Goal: Task Accomplishment & Management: Manage account settings

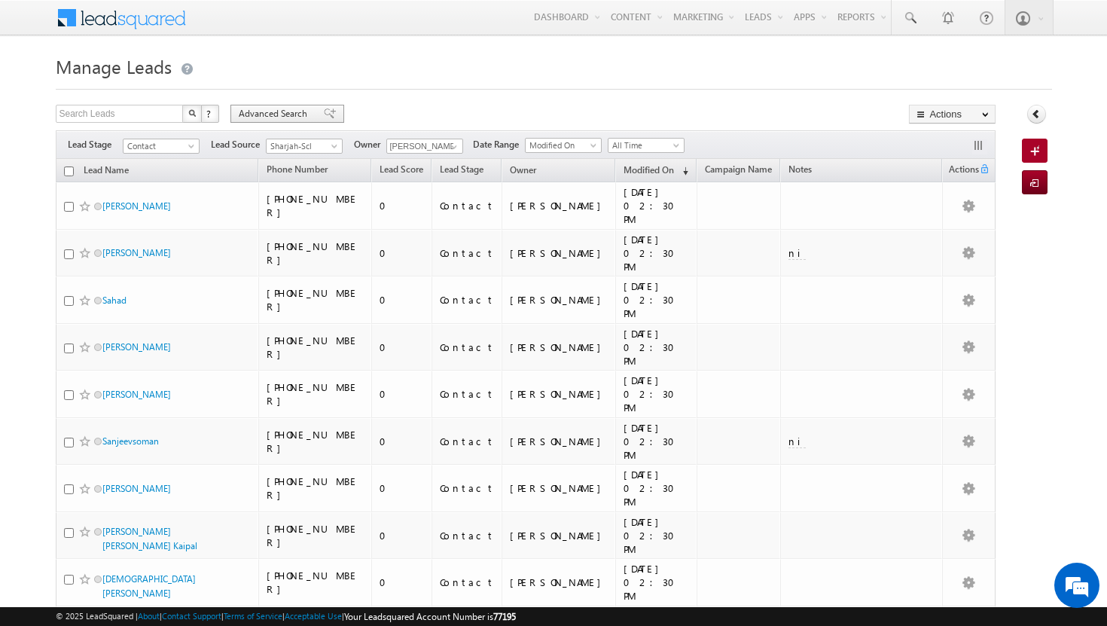
click at [294, 113] on span "Advanced Search" at bounding box center [275, 114] width 73 height 14
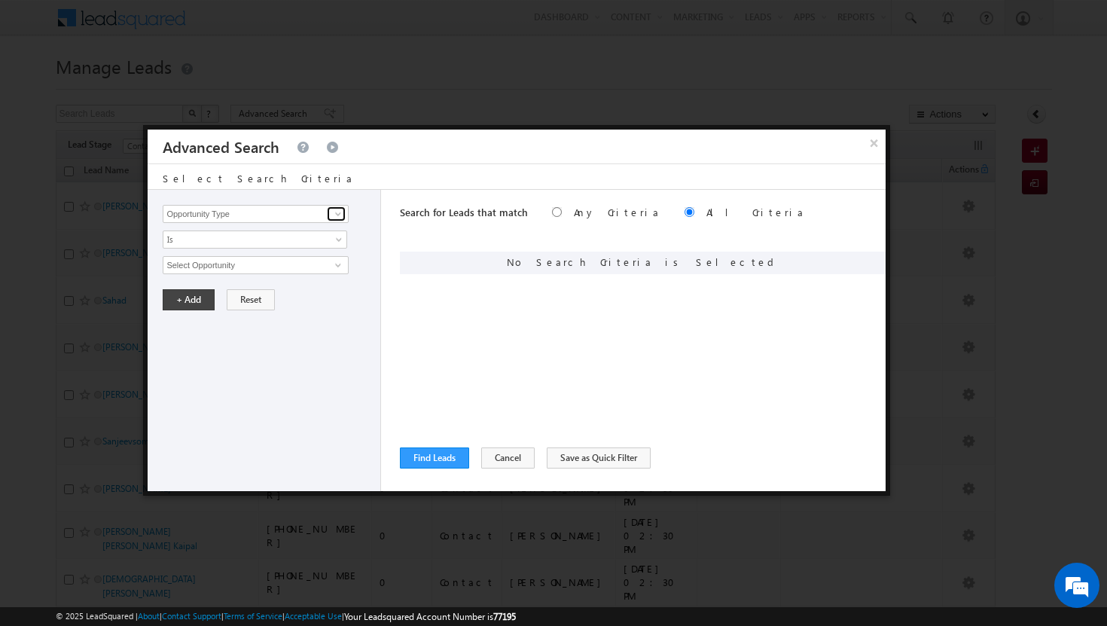
click at [342, 214] on span at bounding box center [338, 214] width 12 height 12
click at [263, 267] on link "Modified On" at bounding box center [255, 275] width 185 height 17
type input "Modified On"
click at [313, 265] on span "All Time" at bounding box center [244, 265] width 163 height 14
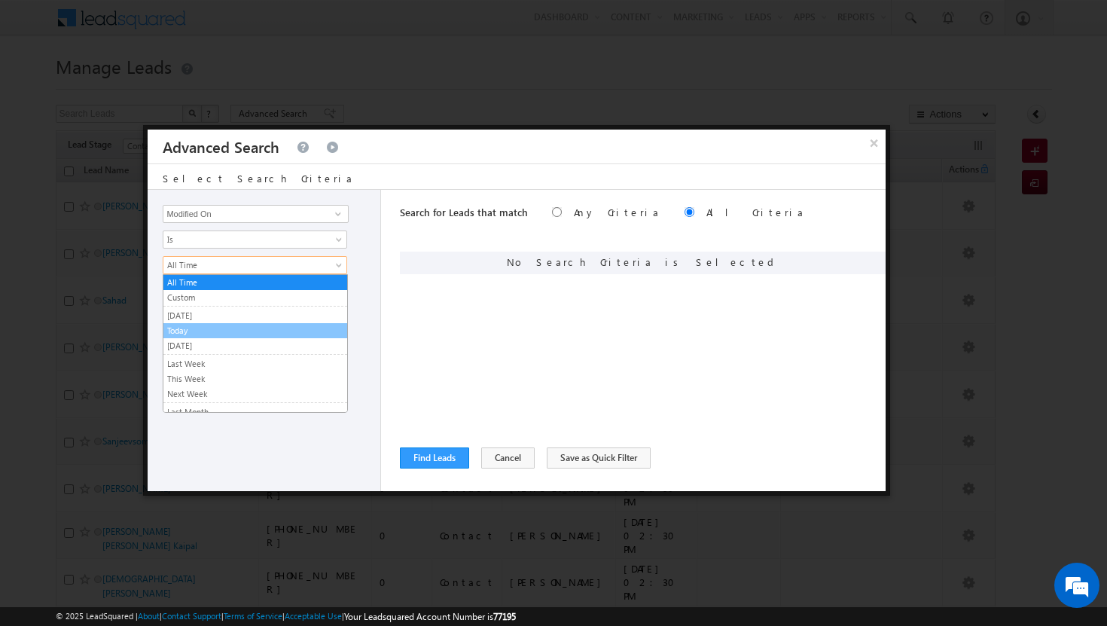
click at [231, 327] on link "Today" at bounding box center [255, 331] width 184 height 14
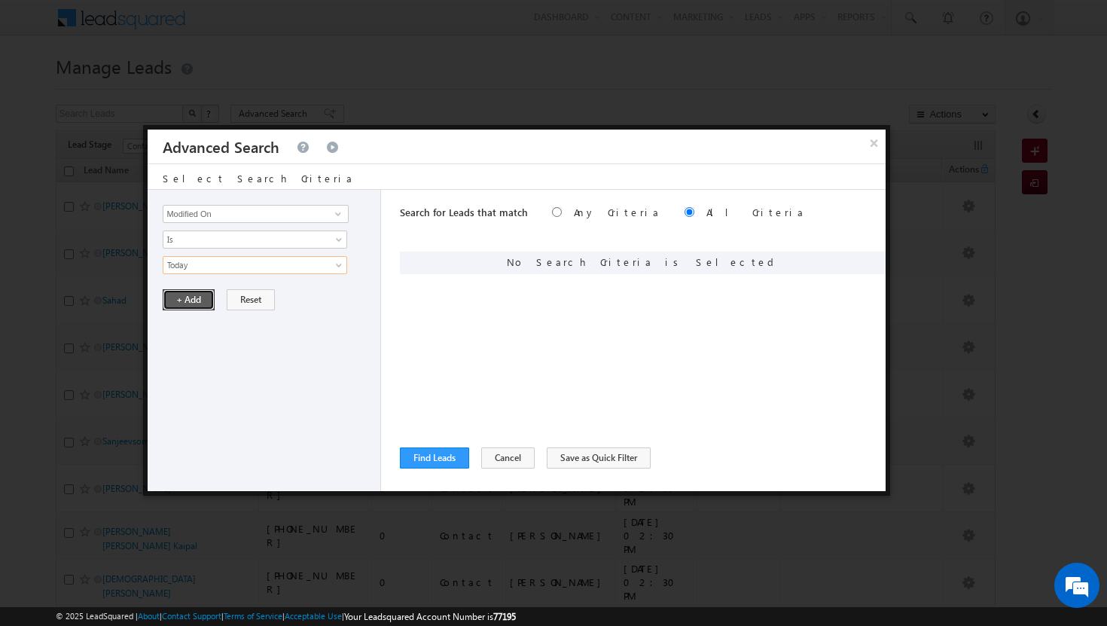
click at [198, 297] on button "+ Add" at bounding box center [189, 299] width 52 height 21
click at [340, 214] on span at bounding box center [338, 214] width 12 height 12
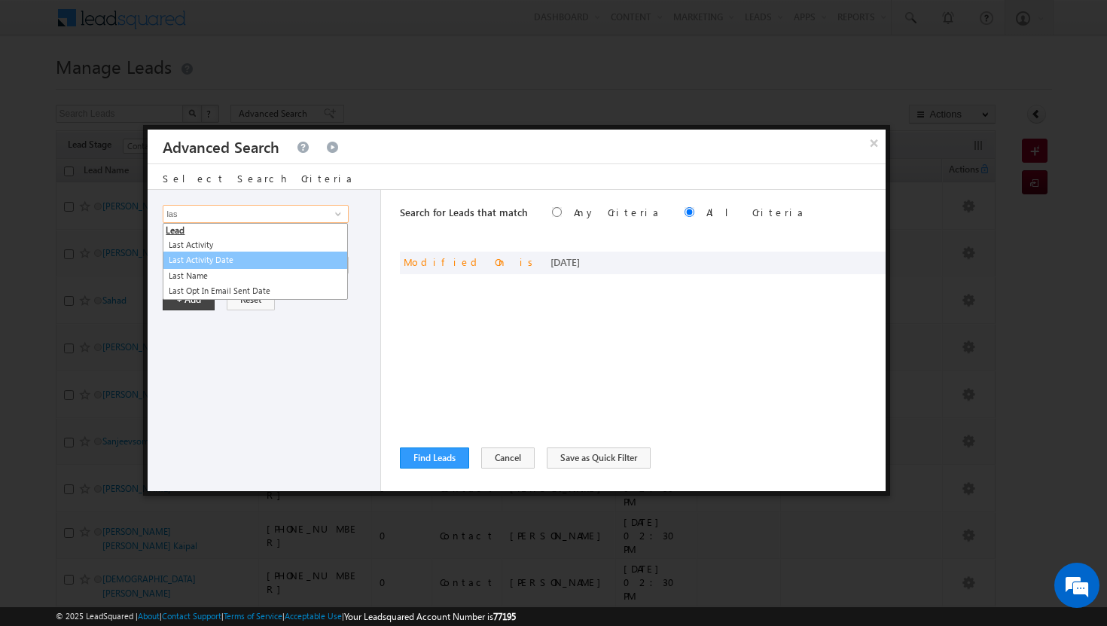
click at [252, 259] on link "Last Activity Date" at bounding box center [255, 259] width 185 height 17
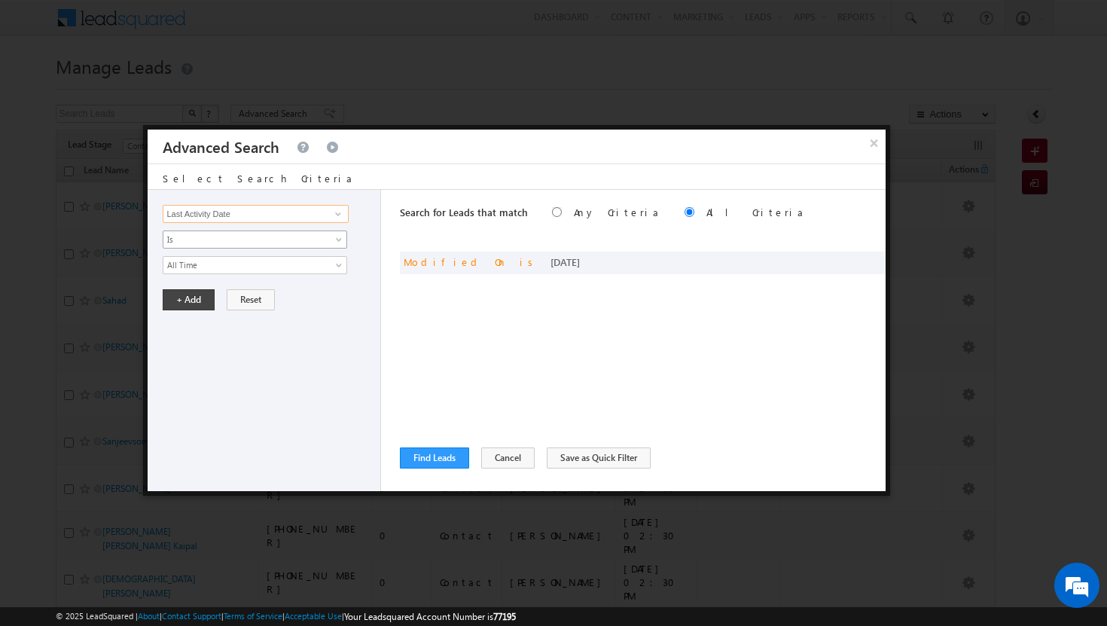
type input "Last Activity Date"
click at [340, 235] on link "Is" at bounding box center [255, 239] width 184 height 18
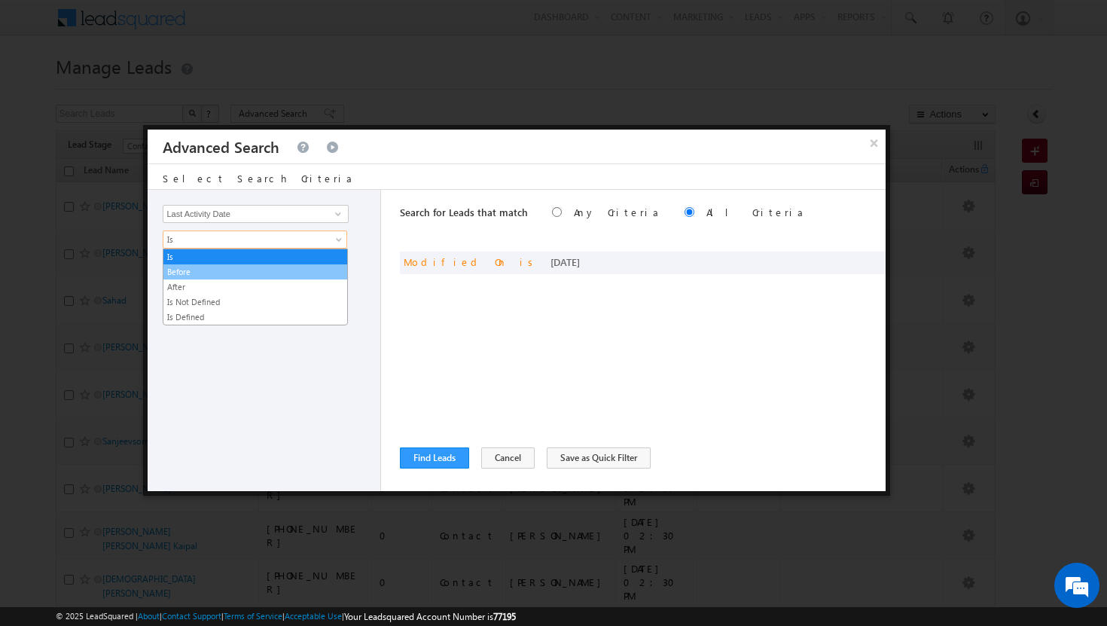
click at [300, 269] on link "Before" at bounding box center [255, 272] width 184 height 14
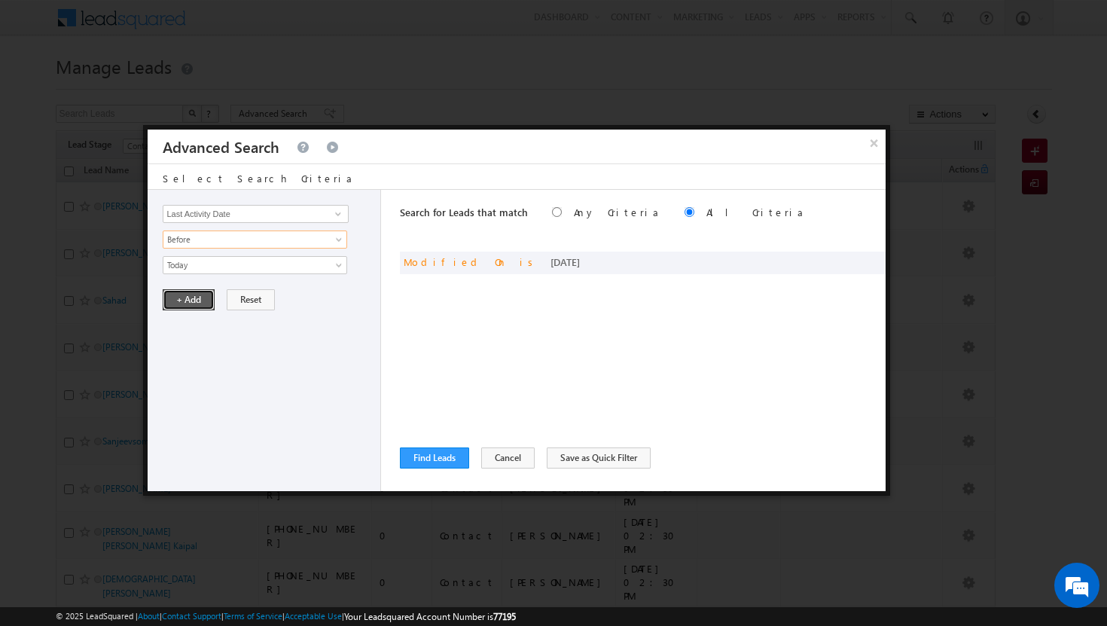
click at [197, 301] on button "+ Add" at bounding box center [189, 299] width 52 height 21
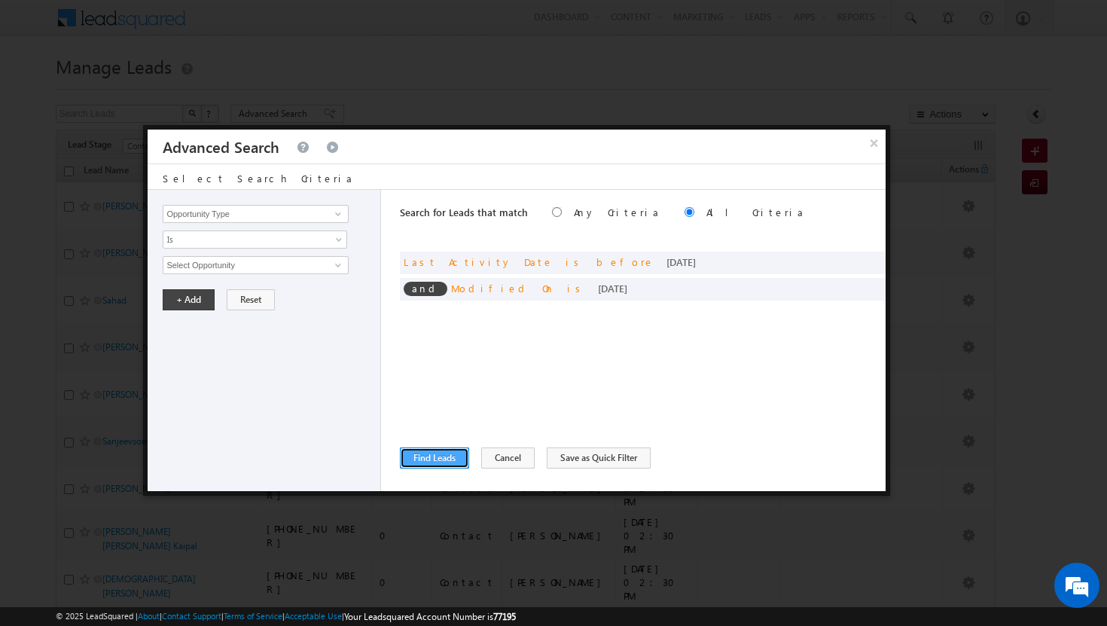
click at [438, 457] on button "Find Leads" at bounding box center [434, 457] width 69 height 21
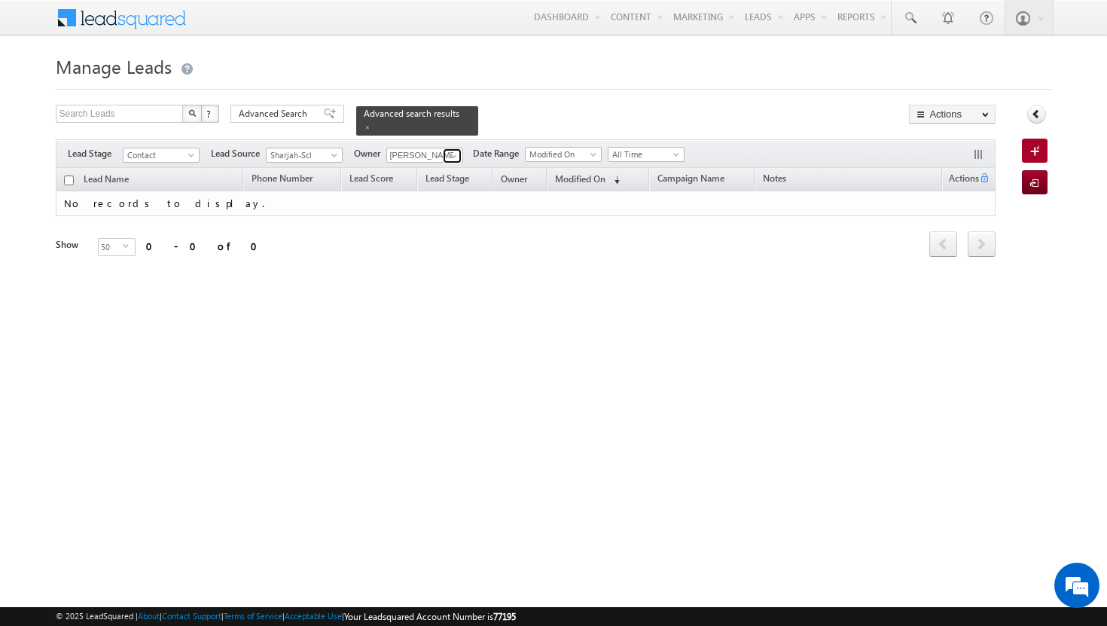
click at [456, 150] on span at bounding box center [454, 156] width 12 height 12
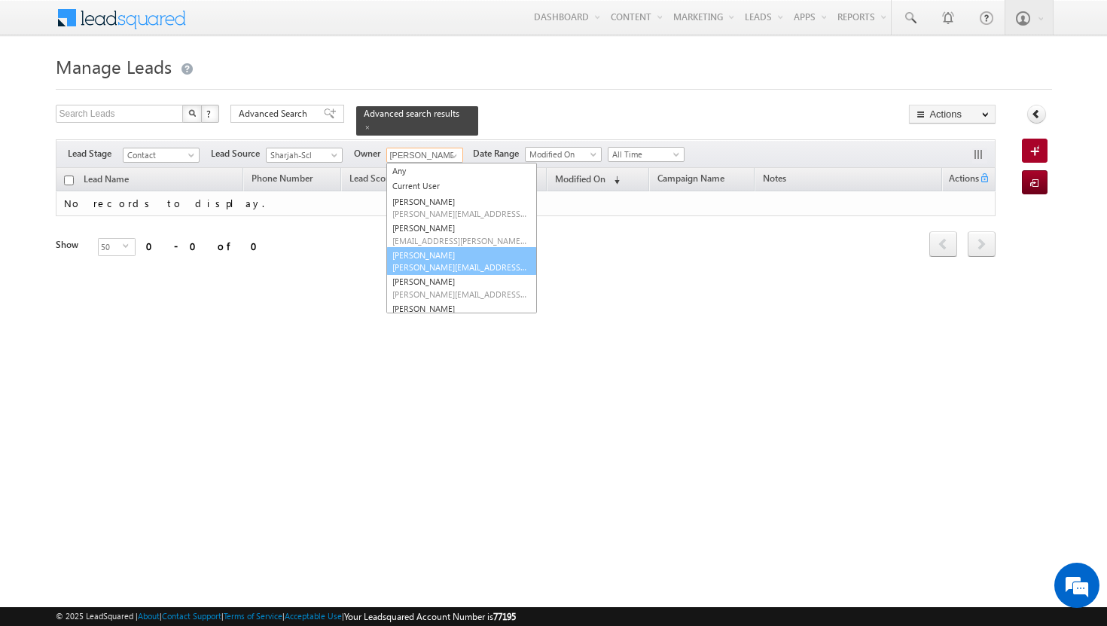
click at [426, 248] on link "[PERSON_NAME] [PERSON_NAME][EMAIL_ADDRESS][PERSON_NAME][DOMAIN_NAME]" at bounding box center [461, 261] width 151 height 29
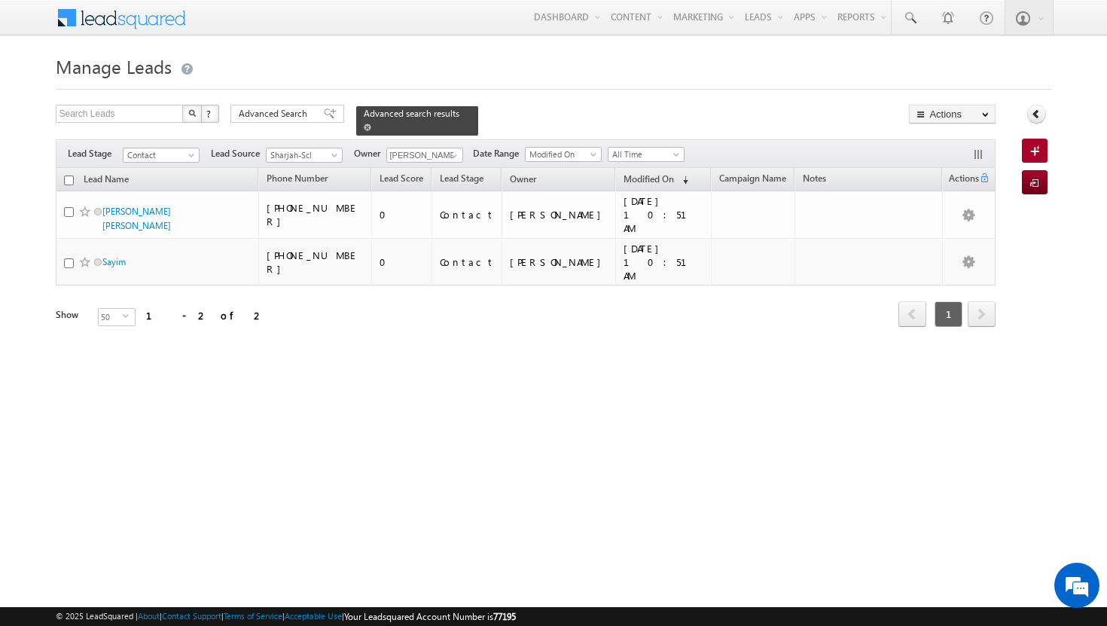
click at [371, 123] on span at bounding box center [368, 127] width 8 height 8
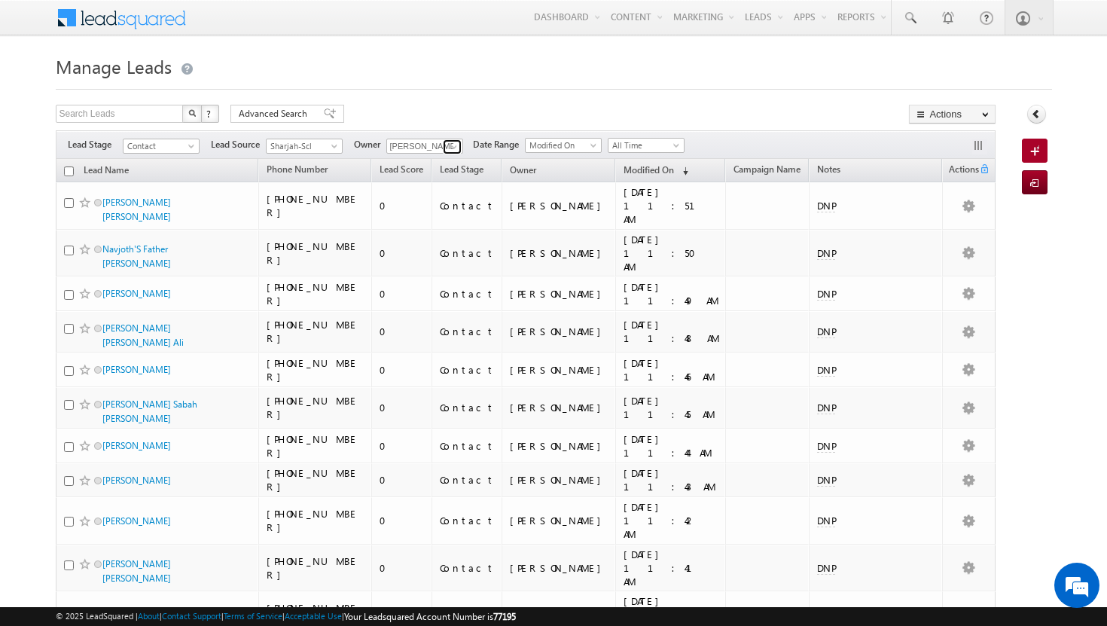
click at [455, 143] on span at bounding box center [454, 147] width 12 height 12
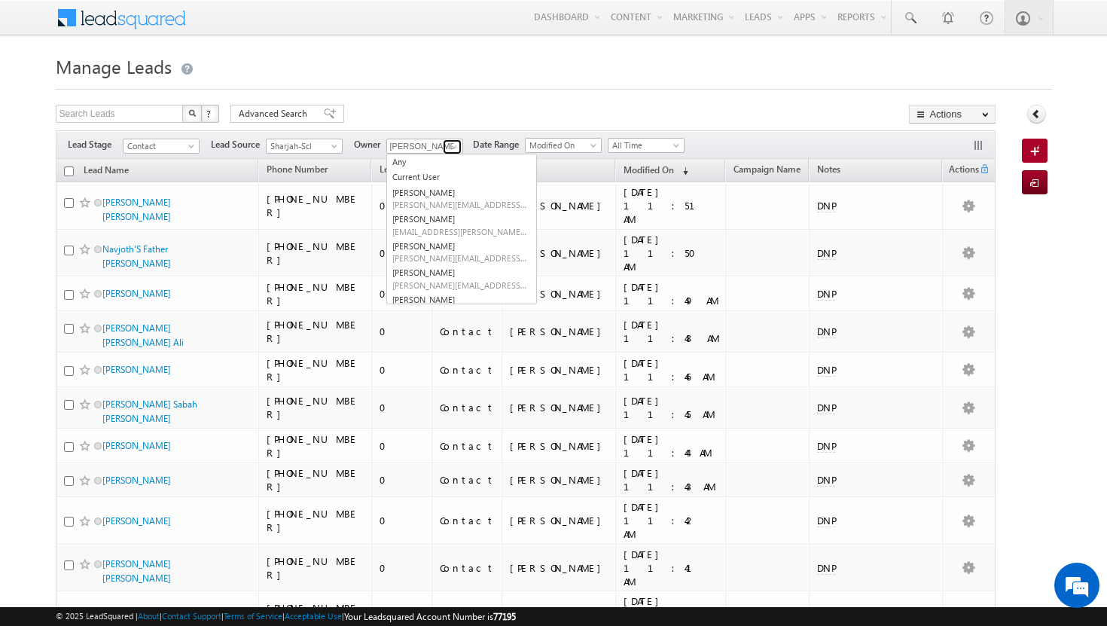
click at [455, 143] on span at bounding box center [454, 147] width 12 height 12
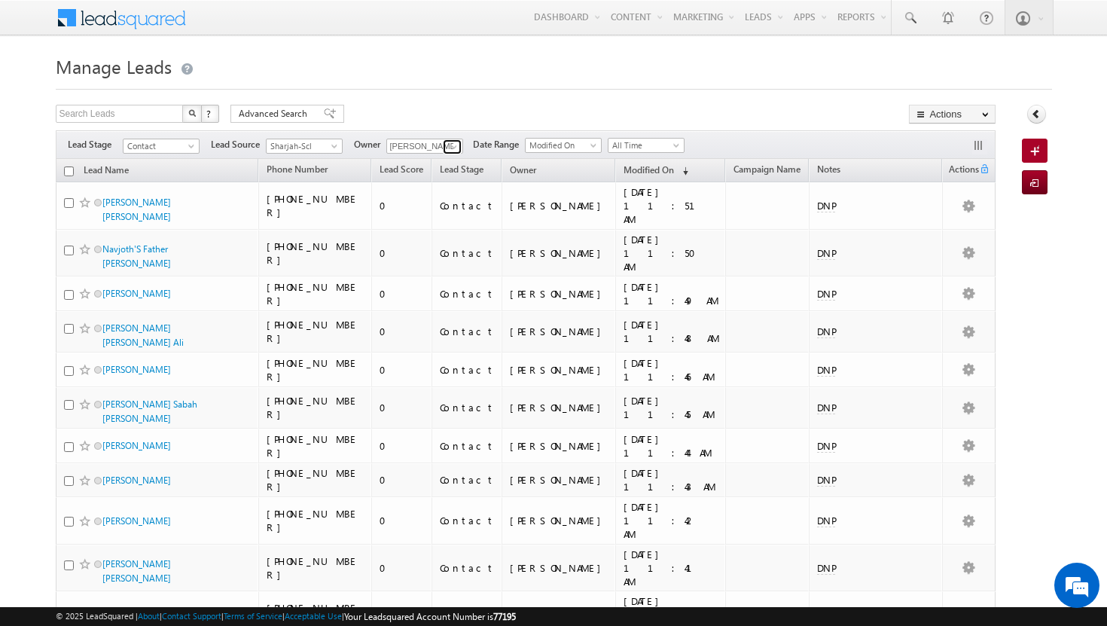
click at [455, 143] on span at bounding box center [454, 147] width 12 height 12
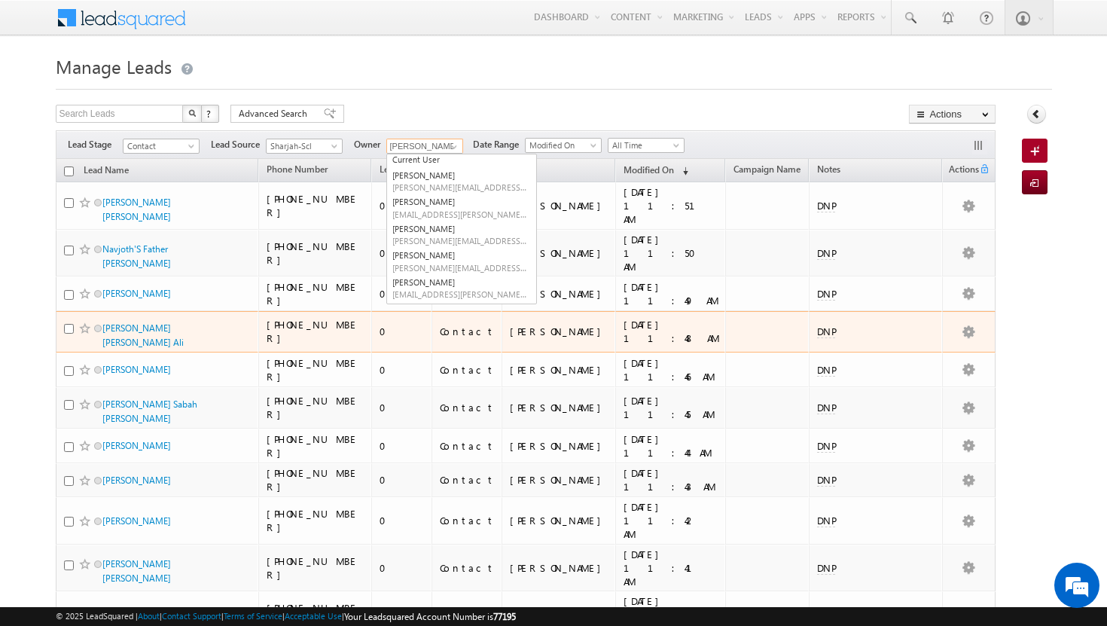
scroll to position [71, 0]
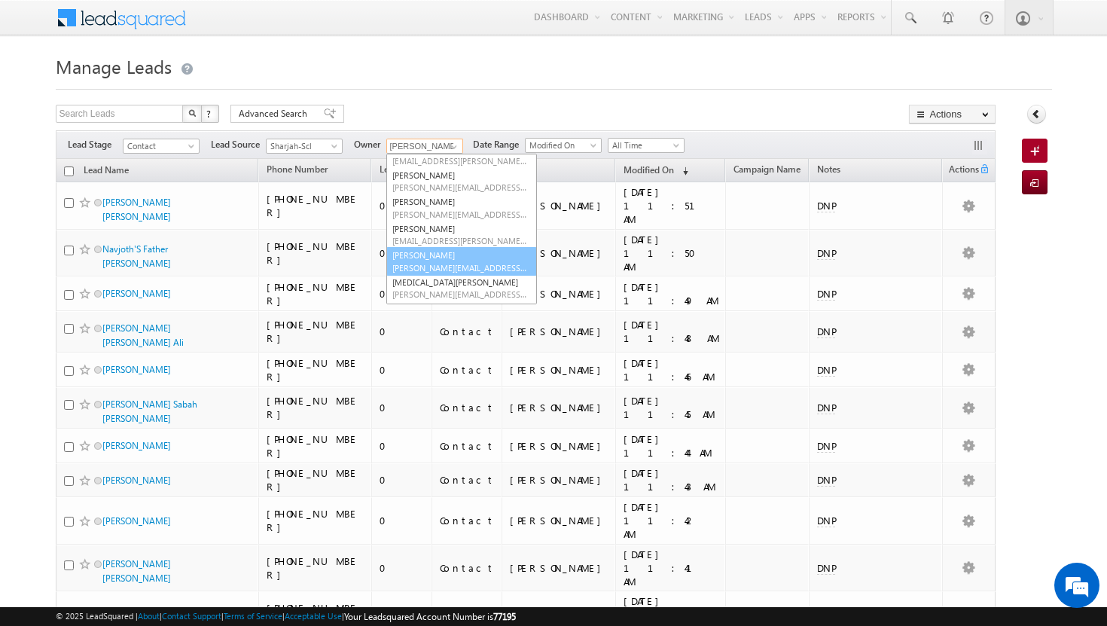
click at [446, 265] on span "[PERSON_NAME][EMAIL_ADDRESS][PERSON_NAME][DOMAIN_NAME]" at bounding box center [460, 267] width 136 height 11
type input "[PERSON_NAME]"
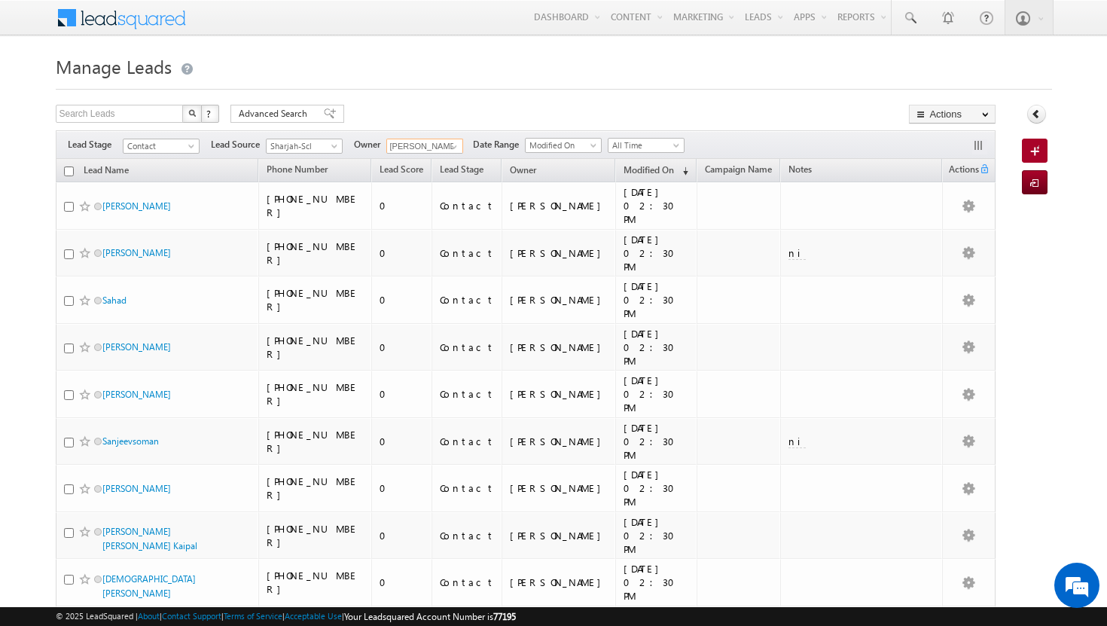
click at [69, 172] on input "checkbox" at bounding box center [69, 171] width 10 height 10
checkbox input "true"
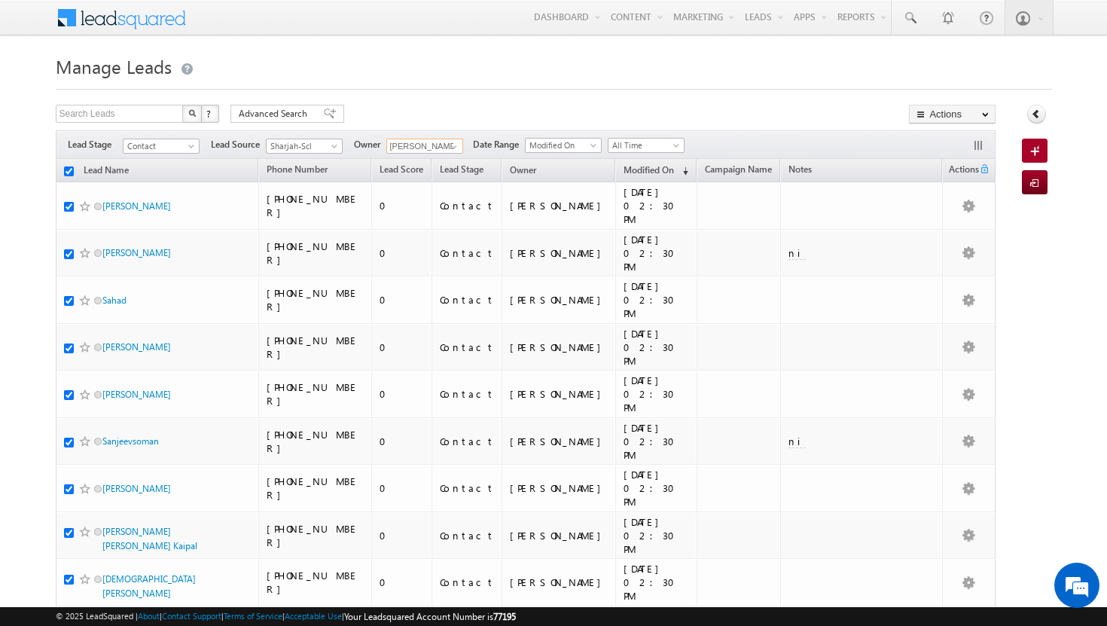
checkbox input "true"
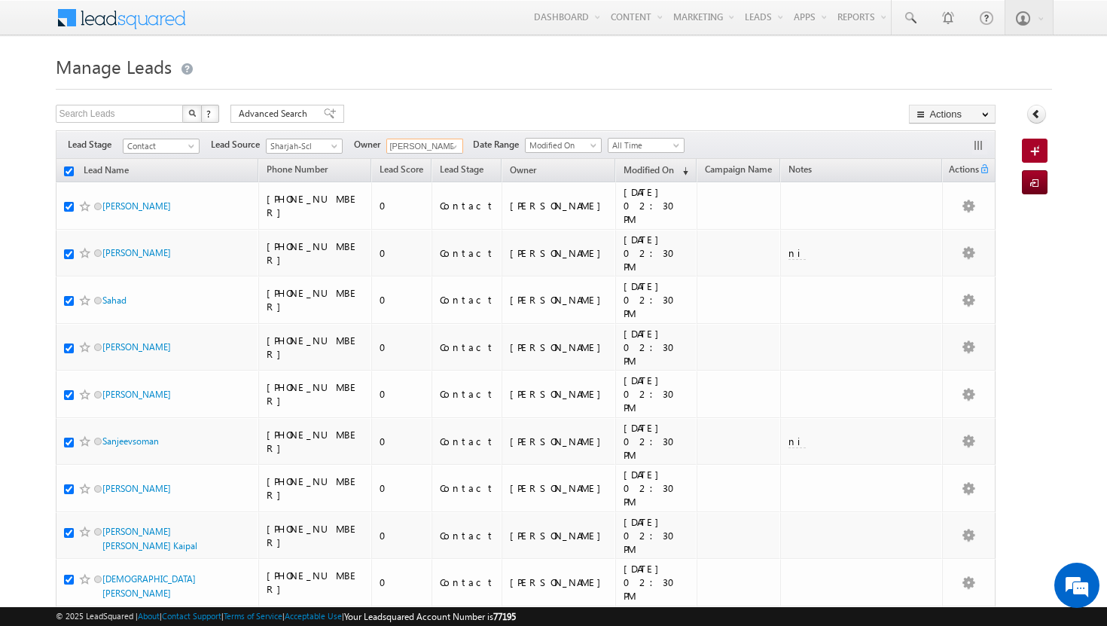
checkbox input "true"
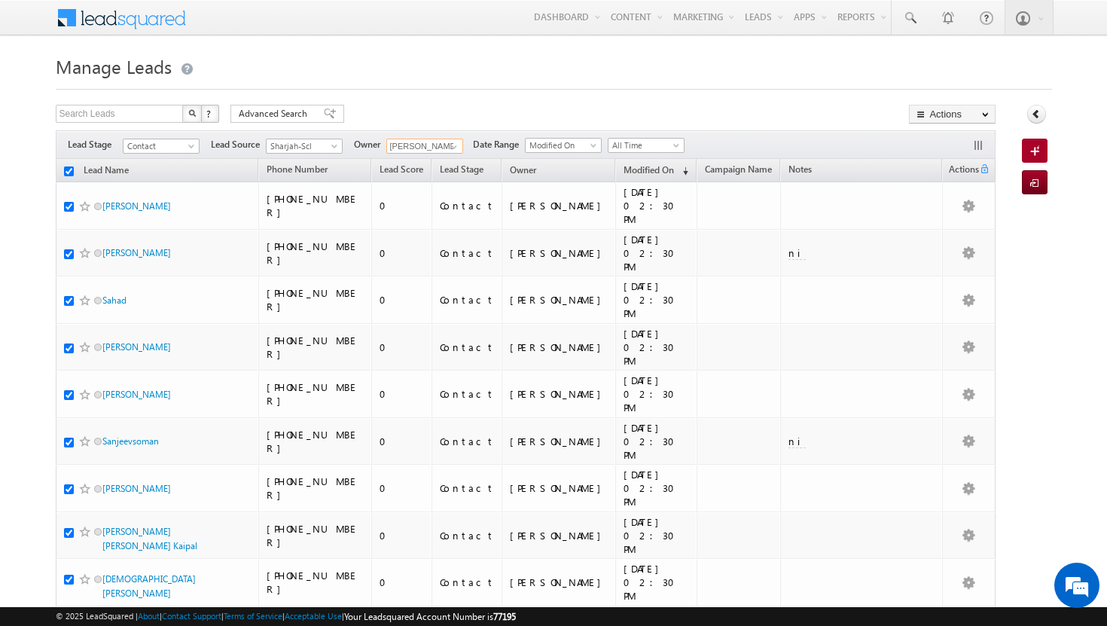
checkbox input "true"
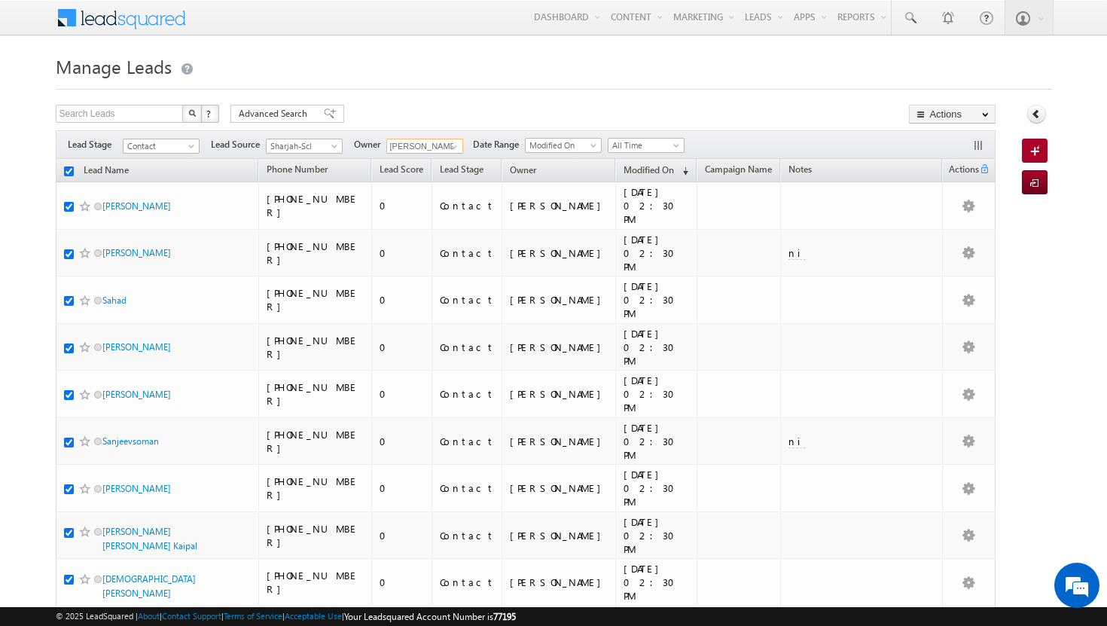
checkbox input "true"
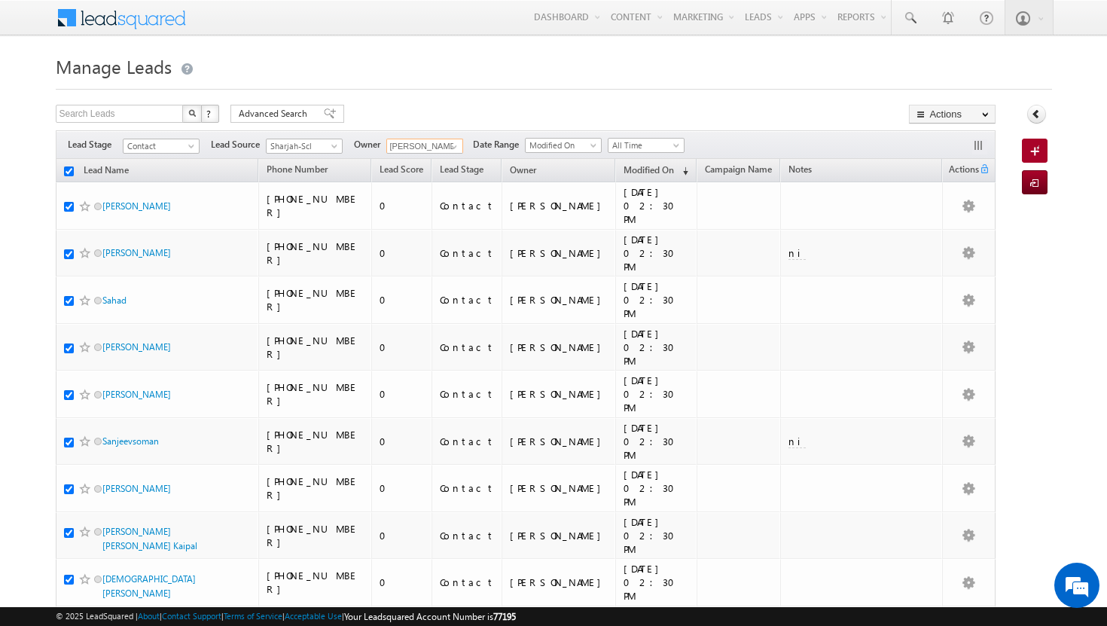
checkbox input "true"
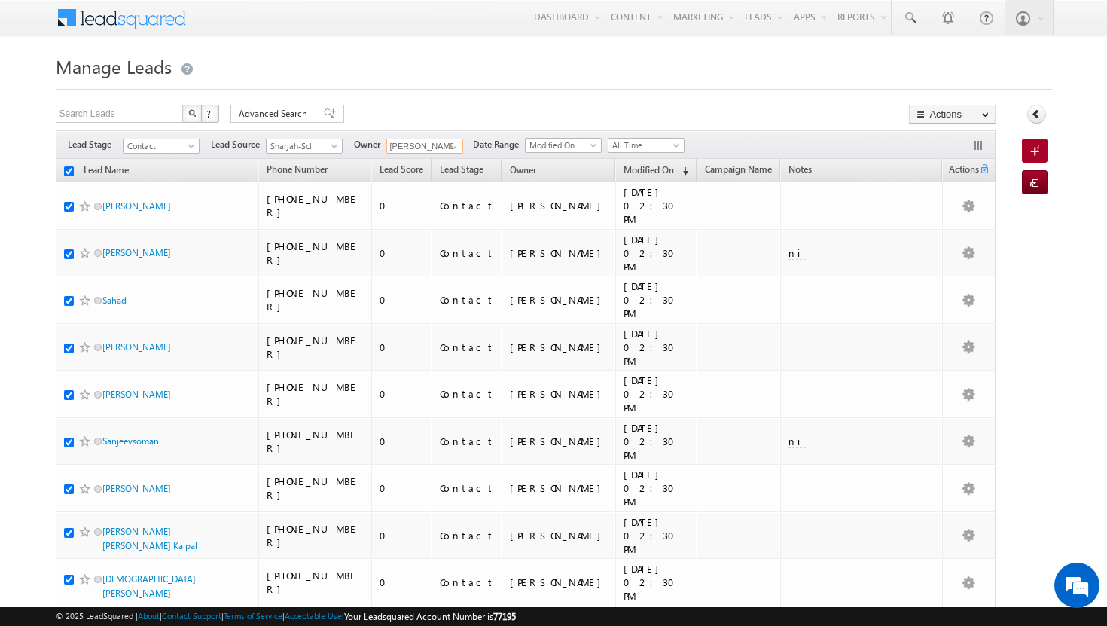
checkbox input "true"
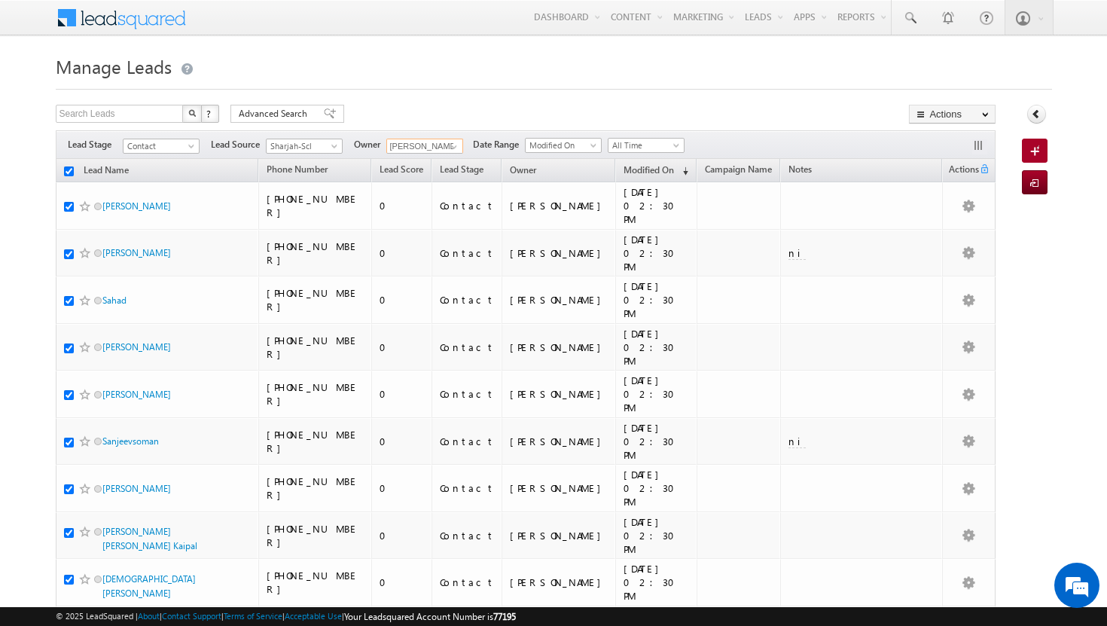
checkbox input "true"
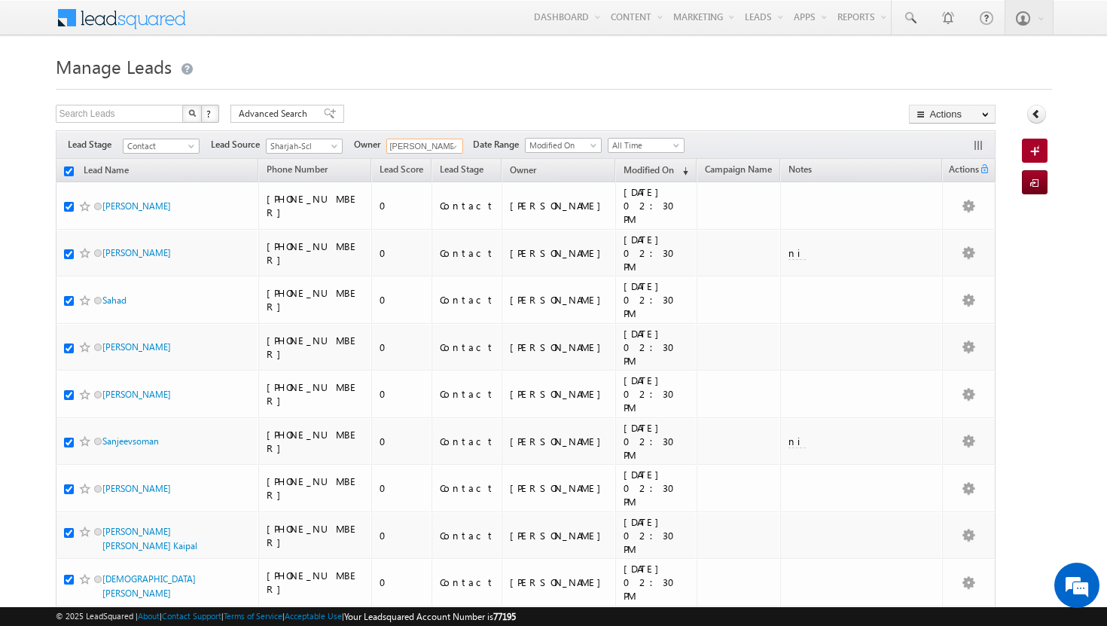
checkbox input "true"
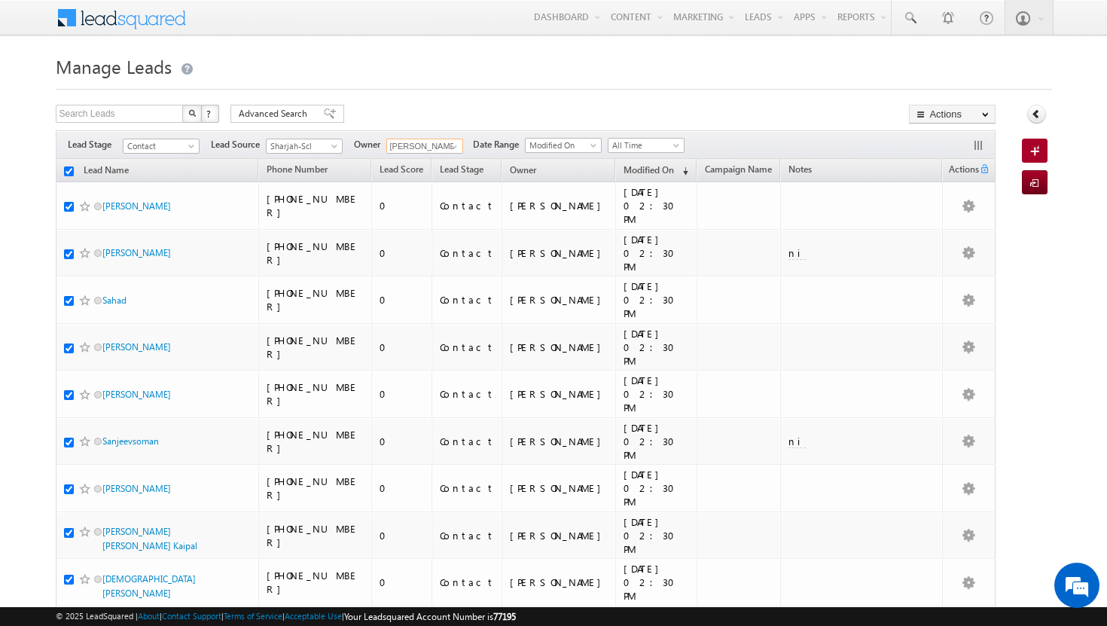
checkbox input "true"
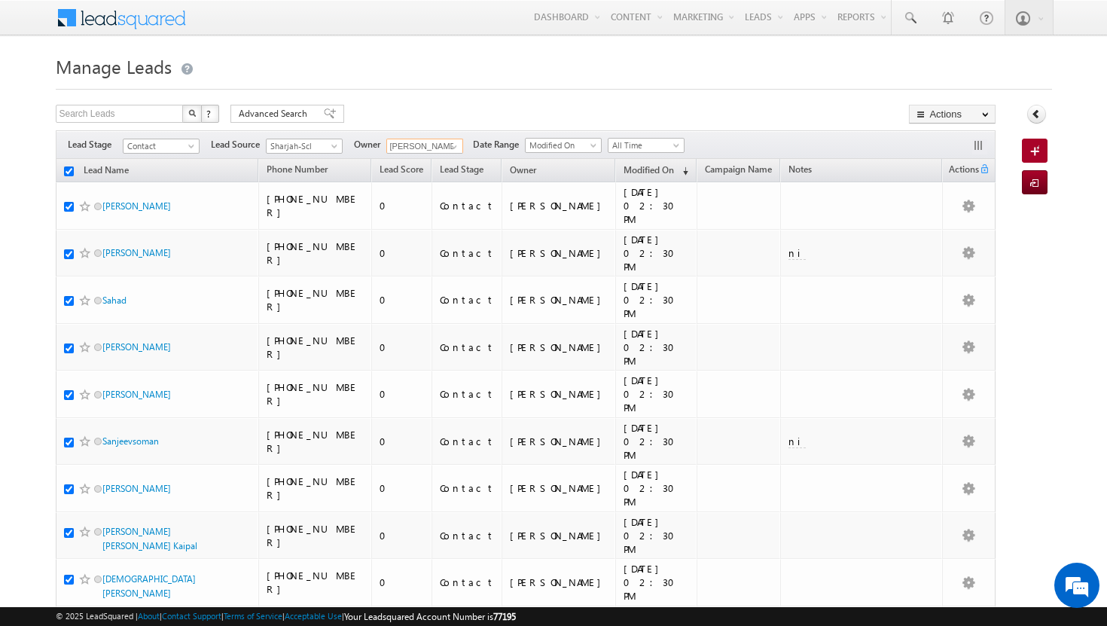
checkbox input "true"
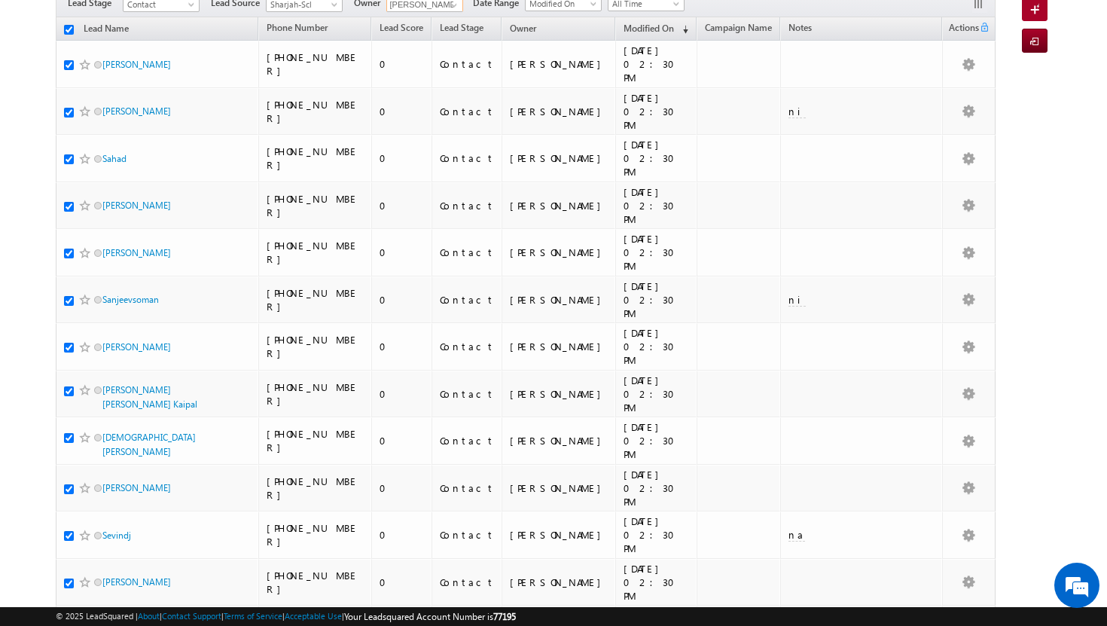
scroll to position [0, 0]
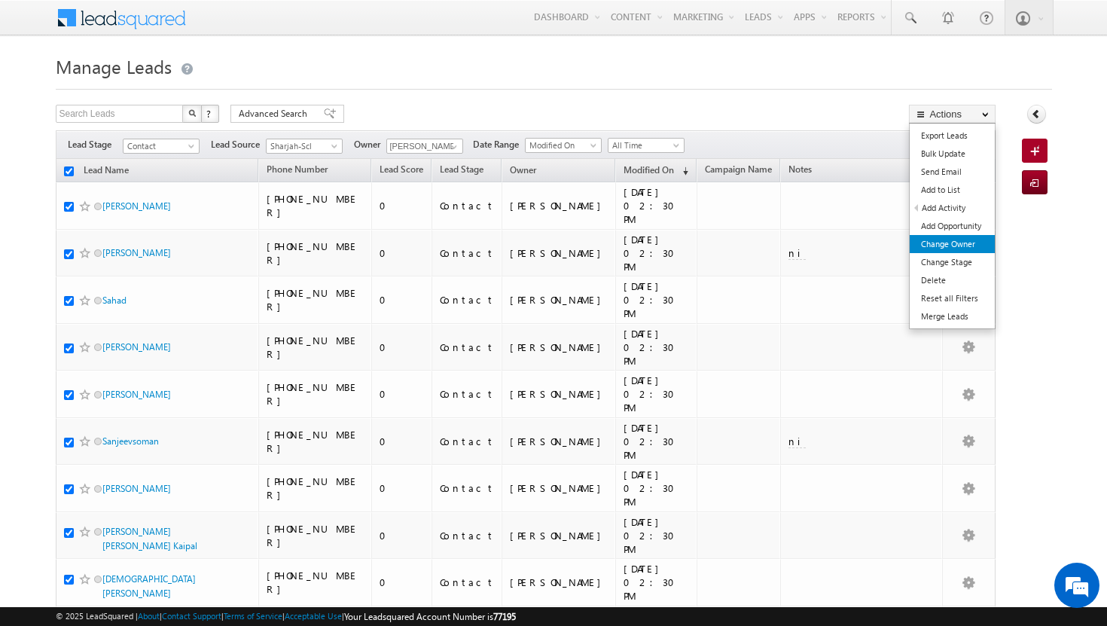
click at [960, 245] on link "Change Owner" at bounding box center [951, 244] width 85 height 18
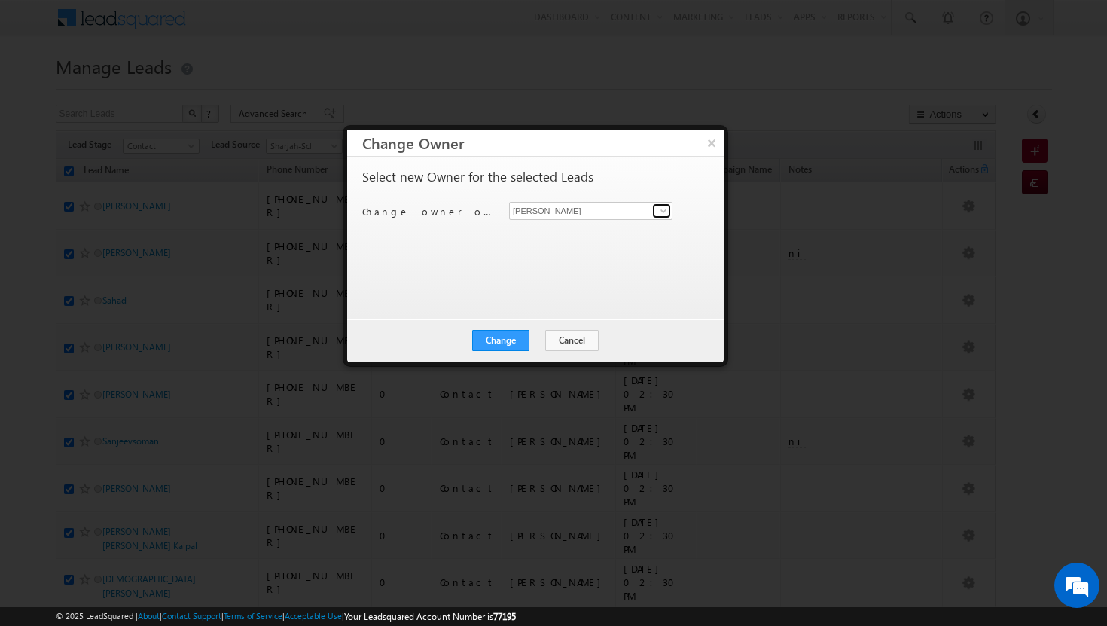
click at [668, 210] on span at bounding box center [663, 211] width 12 height 12
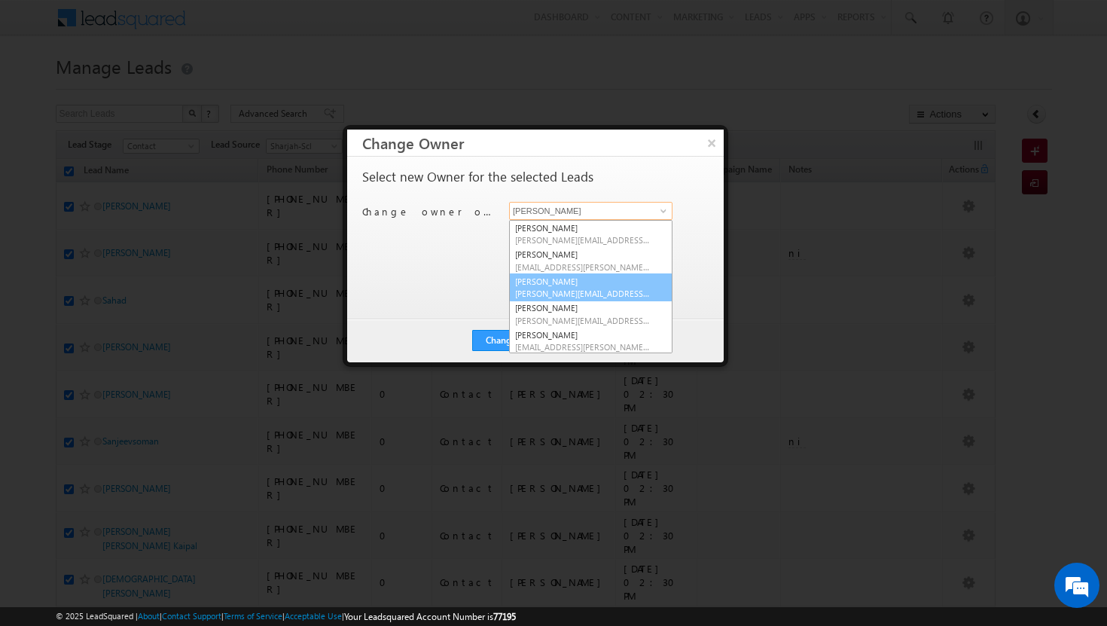
click at [614, 278] on link "[PERSON_NAME] [PERSON_NAME][EMAIL_ADDRESS][PERSON_NAME][DOMAIN_NAME]" at bounding box center [590, 287] width 163 height 29
type input "[PERSON_NAME]"
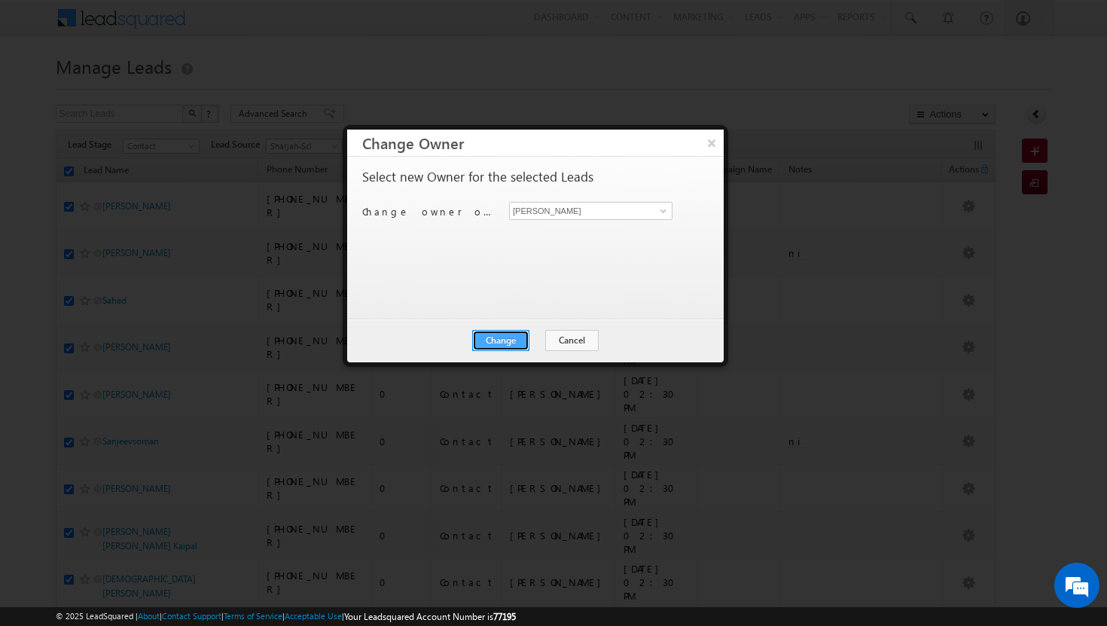
click at [509, 338] on button "Change" at bounding box center [500, 340] width 57 height 21
click at [535, 340] on button "Close" at bounding box center [537, 340] width 48 height 21
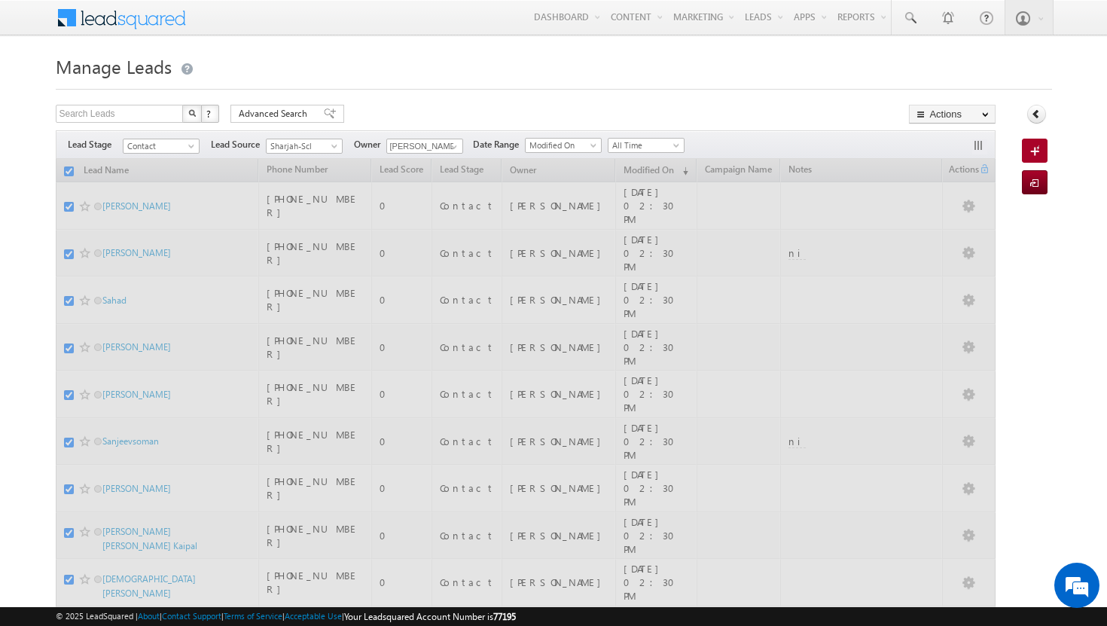
checkbox input "false"
